Goal: Find specific fact: Find contact information

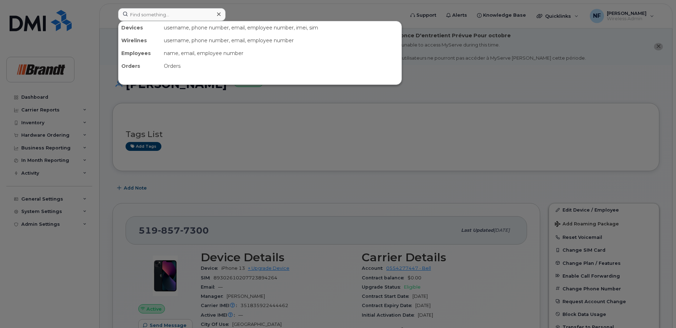
click at [176, 16] on input at bounding box center [172, 14] width 108 height 13
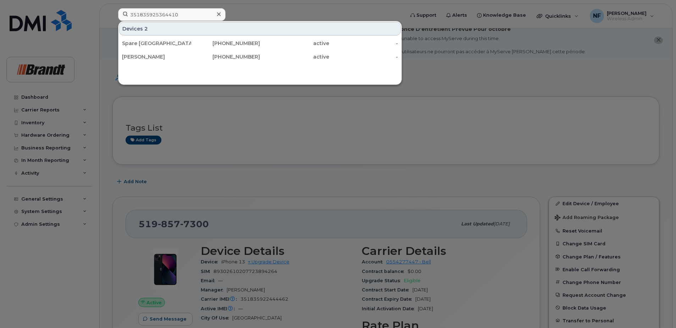
type input "351835925364410"
click at [213, 13] on input "351835925364410" at bounding box center [172, 14] width 108 height 13
click at [218, 13] on icon at bounding box center [219, 14] width 4 height 6
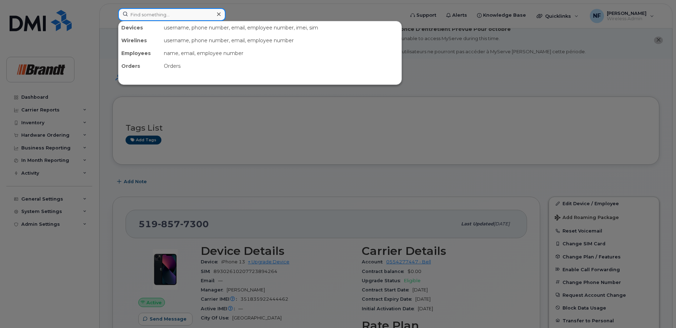
click at [218, 13] on div at bounding box center [172, 14] width 108 height 13
paste input "352556227816506"
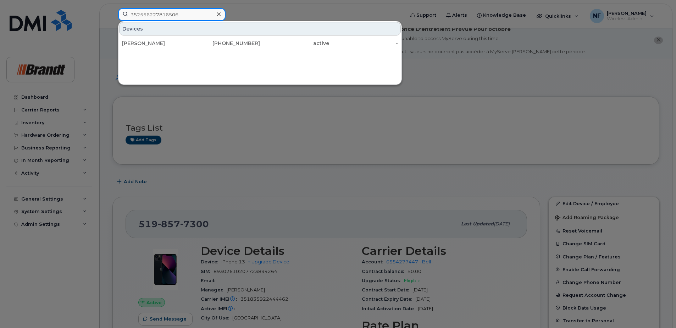
type input "352556227816506"
click at [265, 76] on div "Devices [PERSON_NAME] [PHONE_NUMBER] active -" at bounding box center [260, 53] width 284 height 64
drag, startPoint x: 187, startPoint y: 16, endPoint x: 84, endPoint y: 13, distance: 103.7
click at [113, 13] on div "352556227816506 Devices [PERSON_NAME] [PHONE_NUMBER] active -" at bounding box center [259, 16] width 293 height 16
type input "351835925364410"
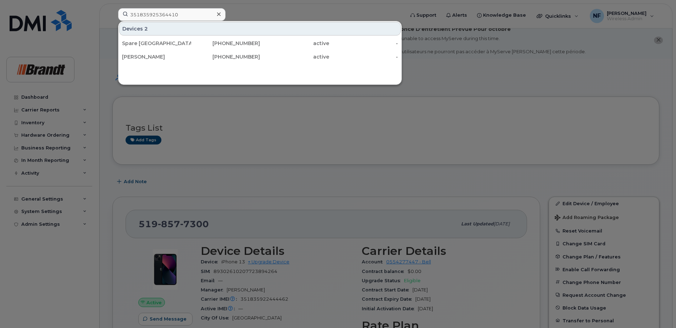
click at [193, 56] on div "[PHONE_NUMBER]" at bounding box center [225, 56] width 69 height 7
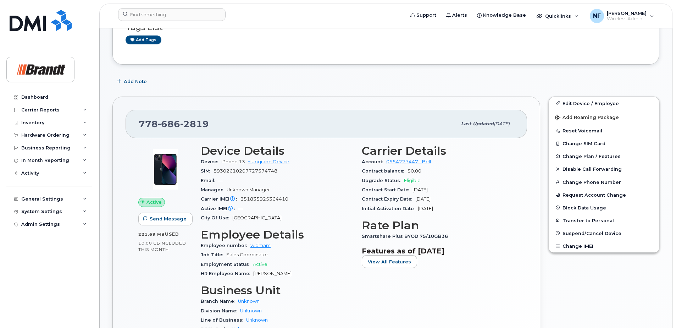
scroll to position [355, 0]
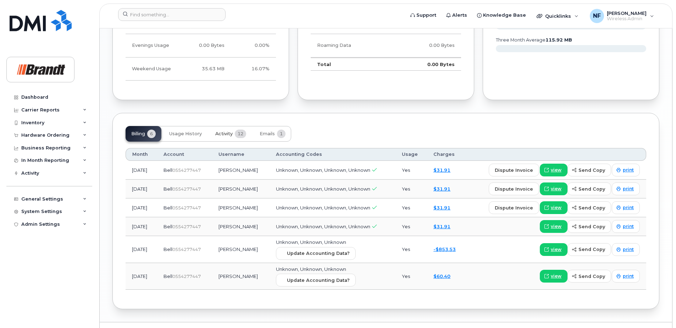
click at [233, 135] on span "Activity" at bounding box center [223, 134] width 17 height 6
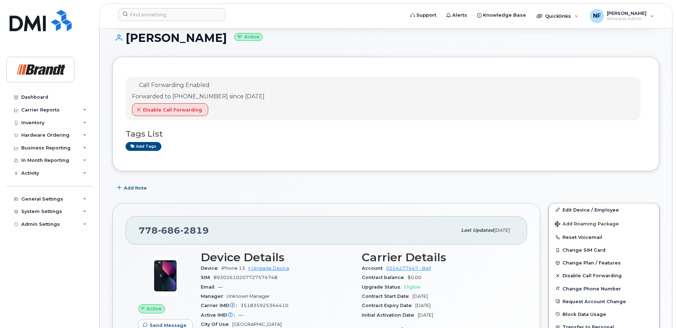
scroll to position [0, 0]
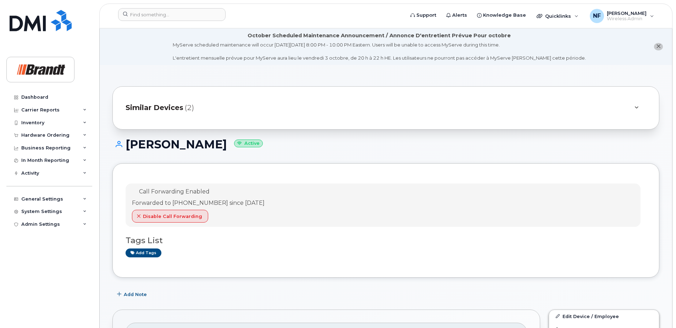
drag, startPoint x: 217, startPoint y: 203, endPoint x: 270, endPoint y: 204, distance: 52.5
click at [265, 204] on div "Forwarded to 604-866-1758 since Jul 21, 2025" at bounding box center [198, 203] width 133 height 8
drag, startPoint x: 270, startPoint y: 204, endPoint x: 245, endPoint y: 207, distance: 24.6
click at [245, 207] on div "Forwarded to 604-866-1758 since Jul 21, 2025" at bounding box center [198, 203] width 133 height 8
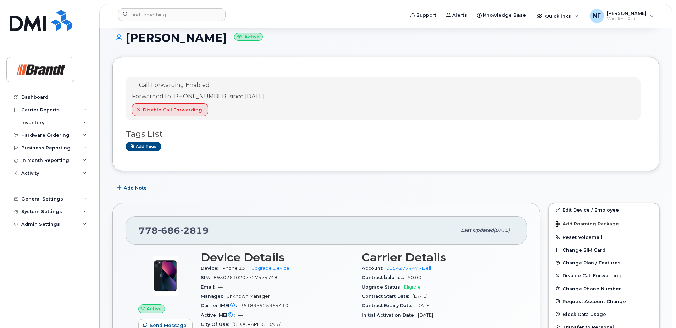
drag, startPoint x: 235, startPoint y: 96, endPoint x: 269, endPoint y: 98, distance: 33.7
click at [265, 98] on div "Forwarded to 604-866-1758 since Jul 21, 2025" at bounding box center [198, 97] width 133 height 8
drag, startPoint x: 269, startPoint y: 98, endPoint x: 244, endPoint y: 103, distance: 25.3
click at [256, 108] on div "Disable Call Forwarding" at bounding box center [198, 111] width 133 height 16
drag, startPoint x: 267, startPoint y: 98, endPoint x: 82, endPoint y: 86, distance: 185.3
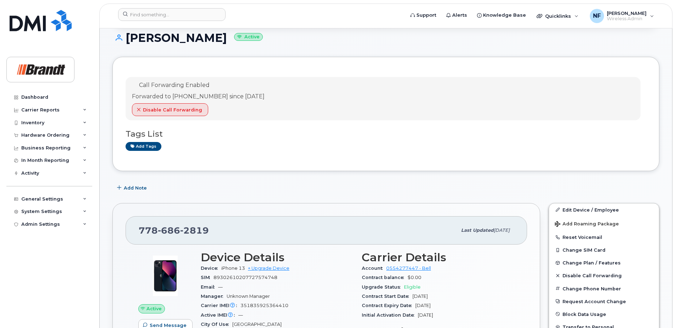
click at [243, 123] on div "Call Forwarding Enabled Forwarded to 604-866-1758 since Jul 21, 2025 Disable Ca…" at bounding box center [386, 100] width 521 height 46
click at [182, 15] on input at bounding box center [172, 14] width 108 height 13
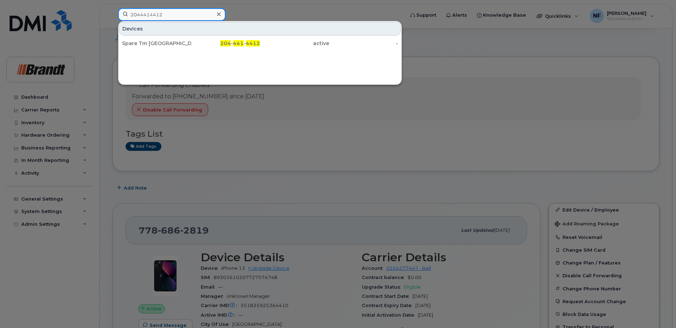
type input "2044414412"
click at [194, 44] on div "204 - 441 - 4412" at bounding box center [225, 43] width 69 height 7
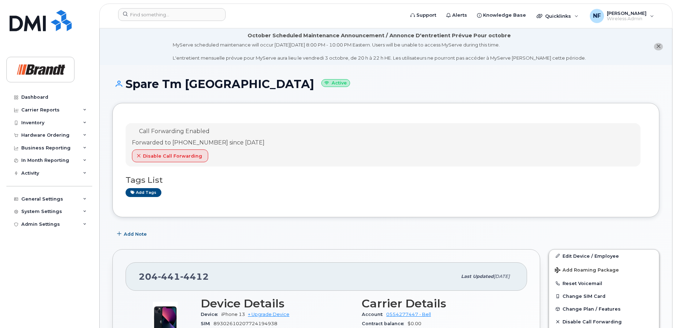
click at [191, 275] on span "4412" at bounding box center [194, 276] width 29 height 11
copy span "204 441 4412"
click at [214, 275] on div "204 441 4412" at bounding box center [298, 276] width 318 height 15
click at [197, 278] on span "4412" at bounding box center [194, 276] width 29 height 11
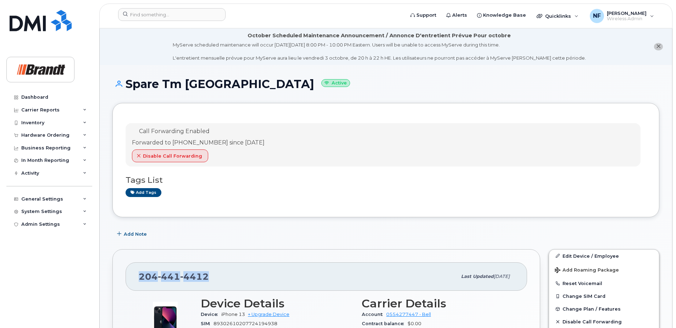
click at [197, 278] on span "4412" at bounding box center [194, 276] width 29 height 11
copy span "204 441 4412"
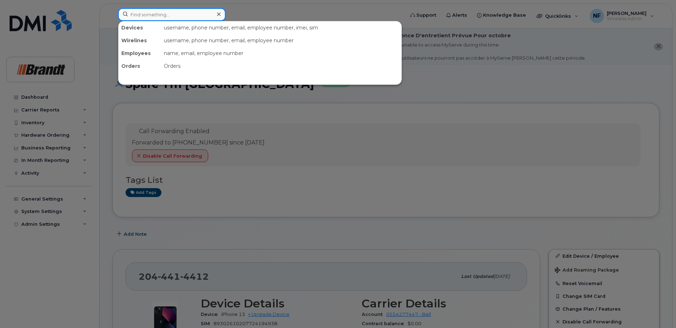
click at [201, 11] on input at bounding box center [172, 14] width 108 height 13
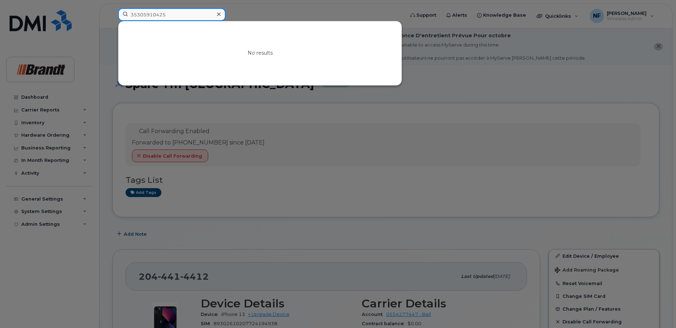
drag, startPoint x: 146, startPoint y: 16, endPoint x: 158, endPoint y: 16, distance: 11.4
click at [158, 16] on input "35305910425" at bounding box center [172, 14] width 108 height 13
click at [183, 15] on input "35305910425" at bounding box center [172, 14] width 108 height 13
type input "353059104"
click at [182, 11] on input "353059104" at bounding box center [172, 14] width 108 height 13
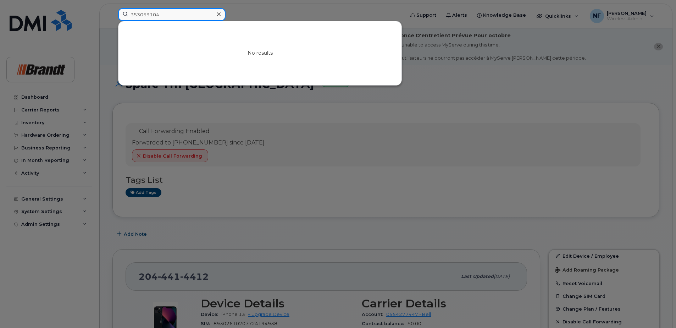
click at [182, 11] on input "353059104" at bounding box center [172, 14] width 108 height 13
click at [218, 14] on icon at bounding box center [219, 14] width 4 height 4
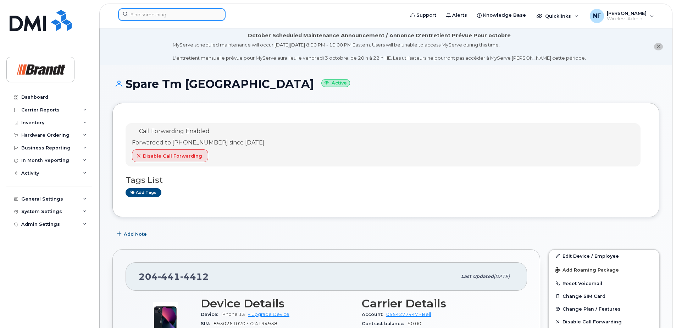
click at [208, 14] on input at bounding box center [172, 14] width 108 height 13
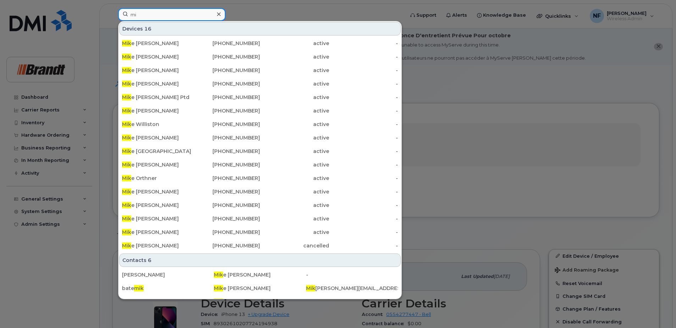
type input "m"
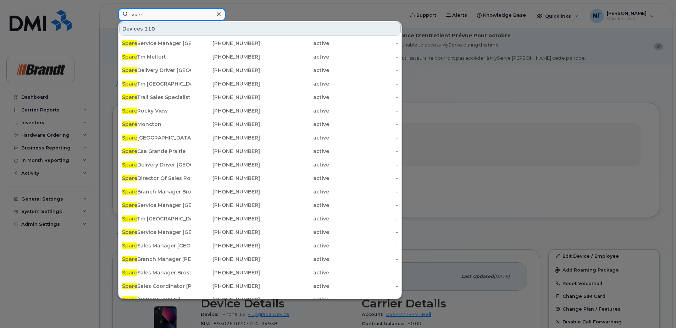
click at [170, 16] on input "spare" at bounding box center [172, 14] width 108 height 13
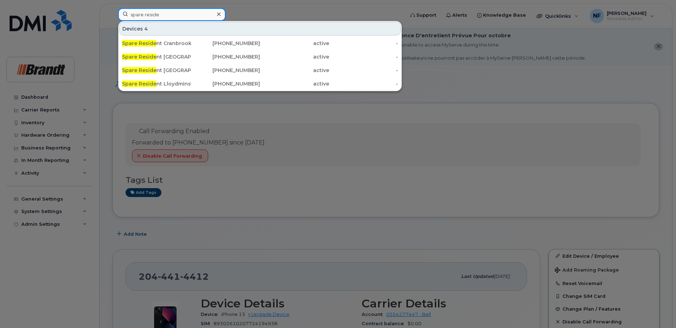
type input "spare reside"
click at [206, 69] on div "672-963-3351" at bounding box center [225, 70] width 69 height 7
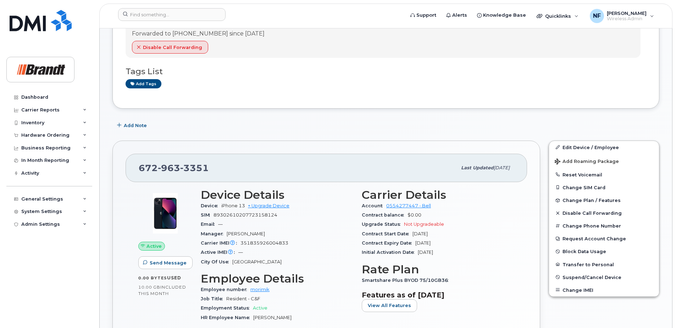
scroll to position [35, 0]
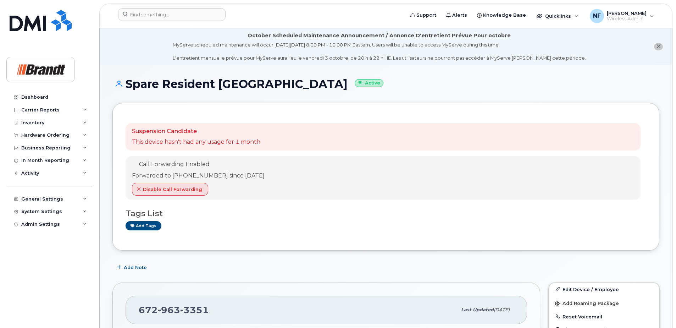
click at [177, 310] on span "963" at bounding box center [169, 310] width 22 height 11
copy span "[PHONE_NUMBER]"
